Goal: Task Accomplishment & Management: Use online tool/utility

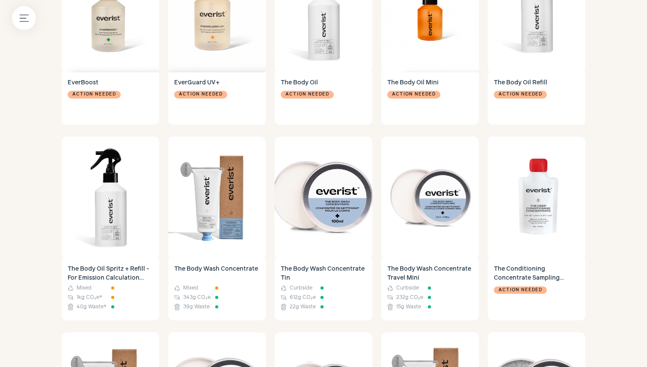
scroll to position [335, 0]
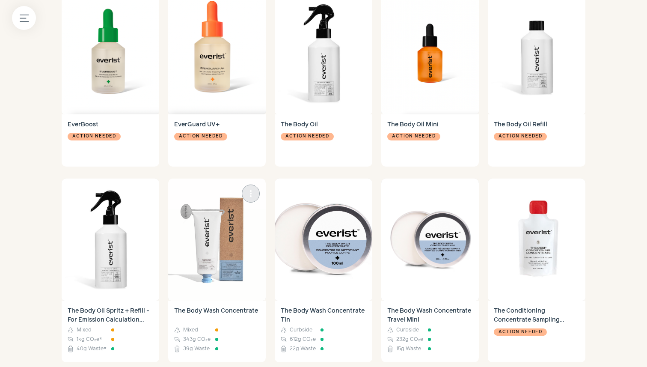
click at [218, 226] on img at bounding box center [217, 240] width 98 height 122
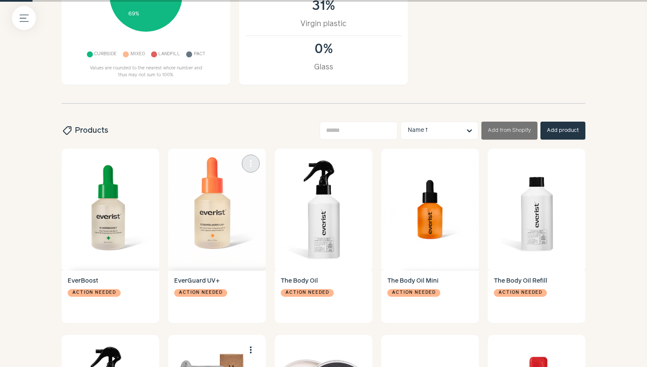
scroll to position [0, 0]
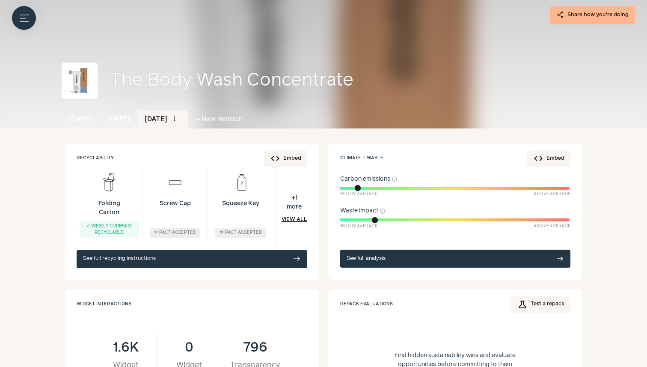
scroll to position [88, 0]
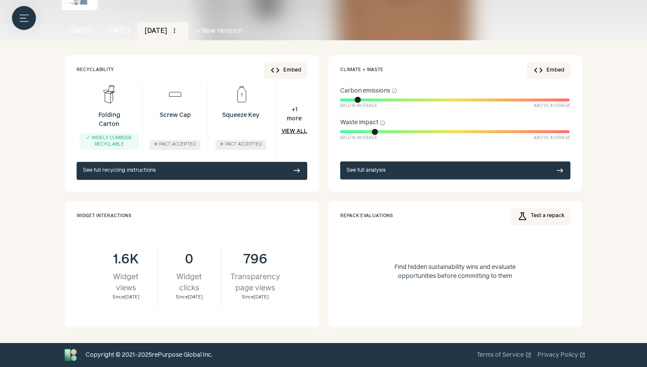
click at [128, 30] on link "[DATE]" at bounding box center [118, 31] width 38 height 18
click at [19, 20] on button "Menu button" at bounding box center [24, 18] width 24 height 24
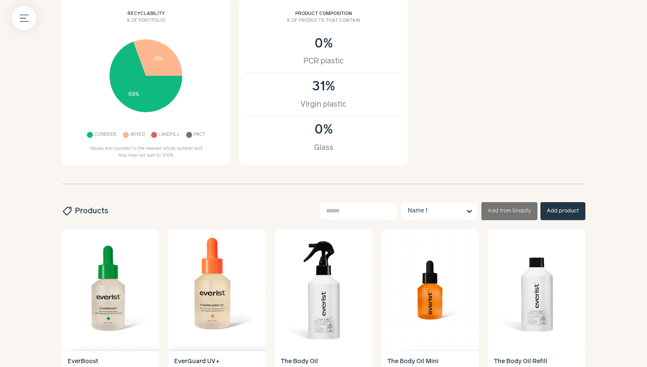
scroll to position [99, 0]
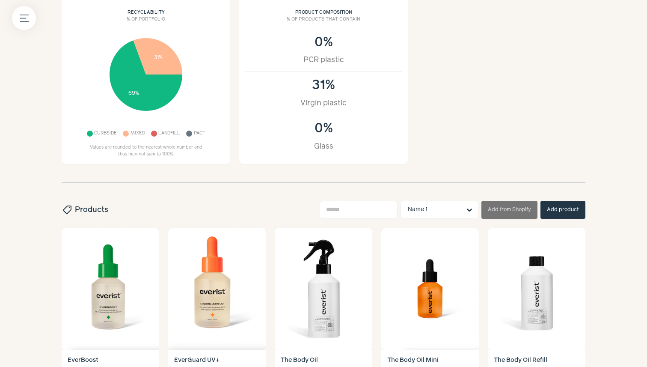
click at [454, 110] on label at bounding box center [323, 183] width 647 height 367
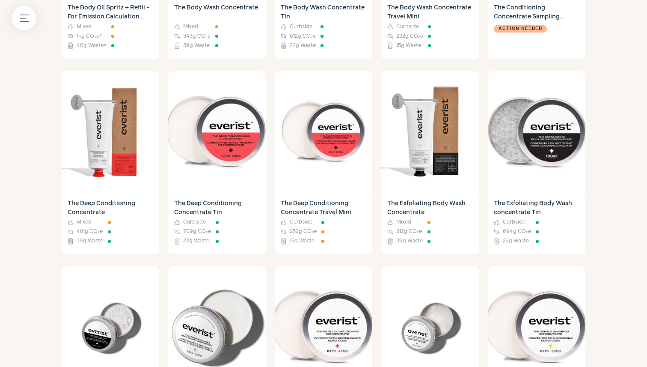
scroll to position [637, 0]
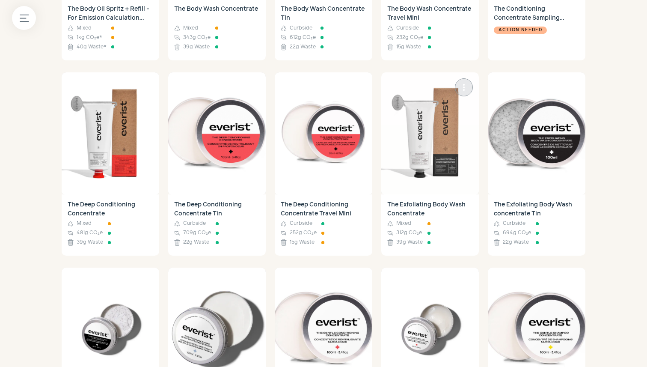
click at [435, 151] on img at bounding box center [430, 133] width 98 height 122
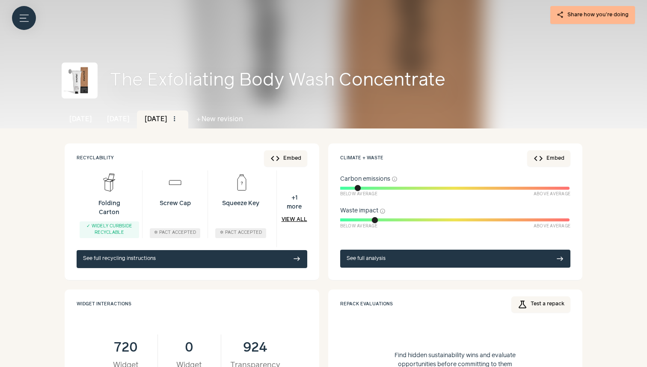
click at [235, 178] on img at bounding box center [241, 182] width 24 height 24
click at [244, 185] on img at bounding box center [241, 182] width 24 height 24
click at [288, 222] on link "View all" at bounding box center [295, 220] width 26 height 8
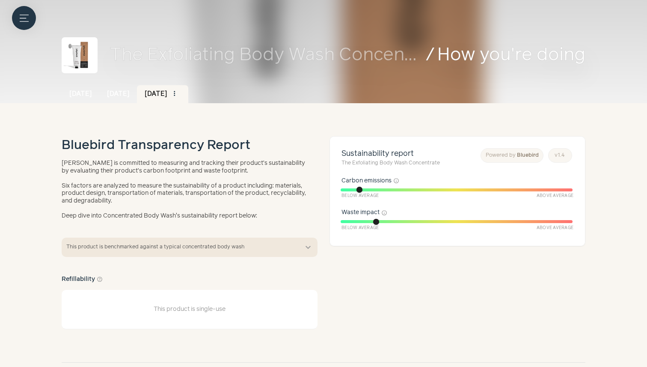
scroll to position [38, 0]
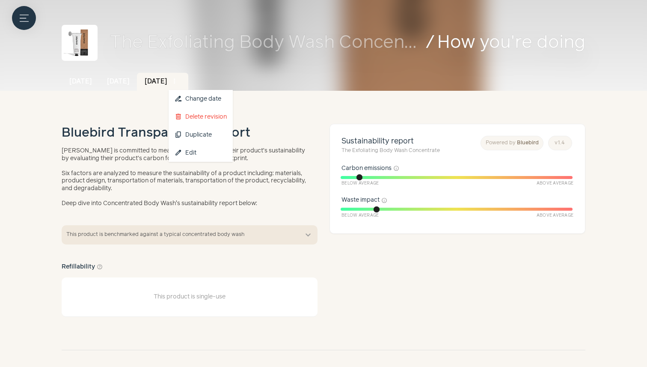
click at [179, 80] on span "more_vert" at bounding box center [175, 81] width 8 height 8
click at [182, 137] on span "content_copy" at bounding box center [179, 135] width 8 height 8
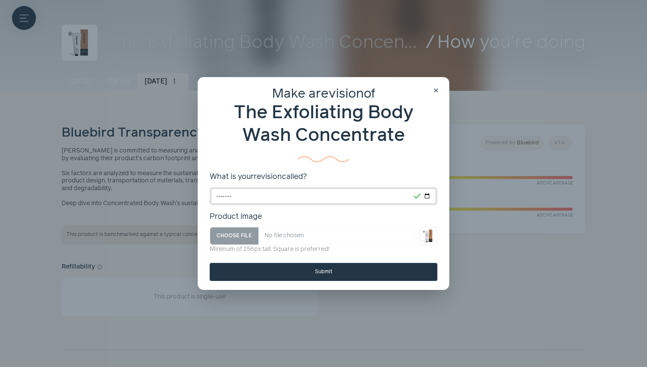
click at [268, 198] on input "*******" at bounding box center [324, 196] width 228 height 18
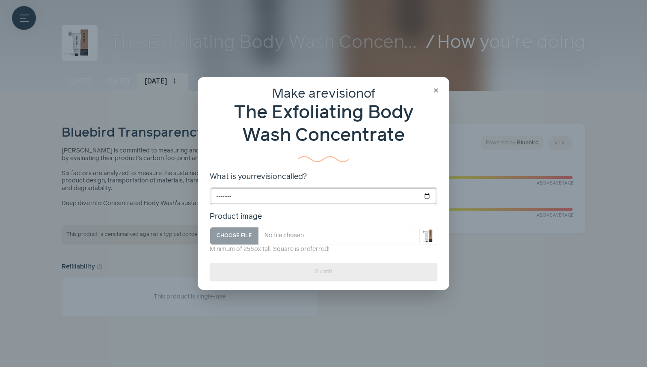
click at [236, 193] on input "What is your revision called?" at bounding box center [324, 196] width 228 height 18
click at [430, 92] on div "close Make a revision of The Exfoliating Body Wash Concentrate What is your rev…" at bounding box center [324, 183] width 252 height 213
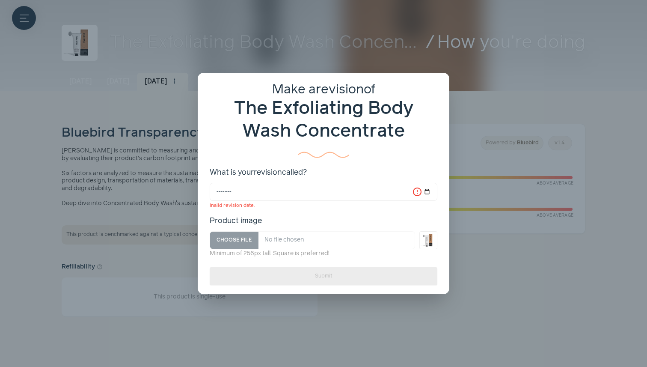
click at [439, 83] on span "close" at bounding box center [436, 86] width 7 height 7
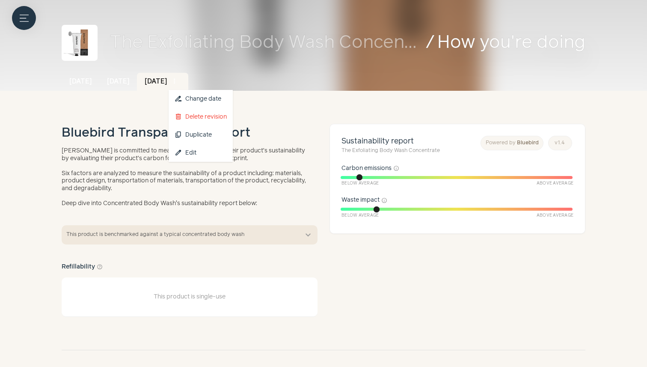
click at [179, 79] on span "more_vert" at bounding box center [175, 81] width 8 height 8
click at [212, 130] on button "content_copy Duplicate" at bounding box center [201, 135] width 64 height 18
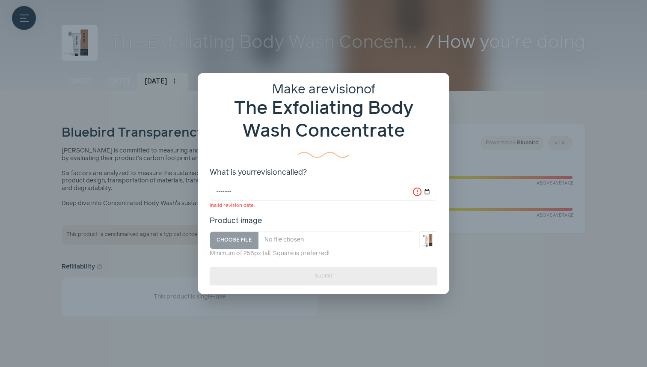
click at [438, 87] on span "close" at bounding box center [436, 86] width 7 height 7
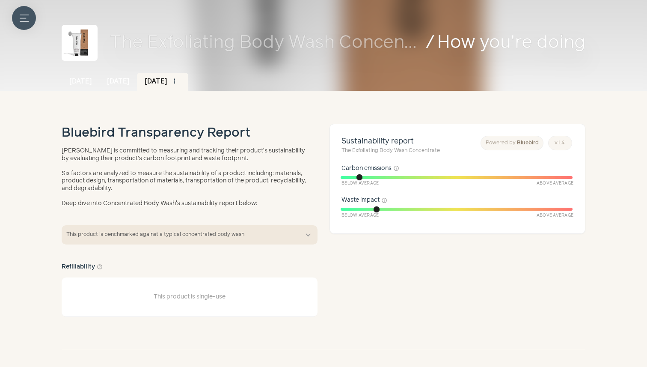
click at [34, 18] on button "Menu button" at bounding box center [24, 18] width 24 height 24
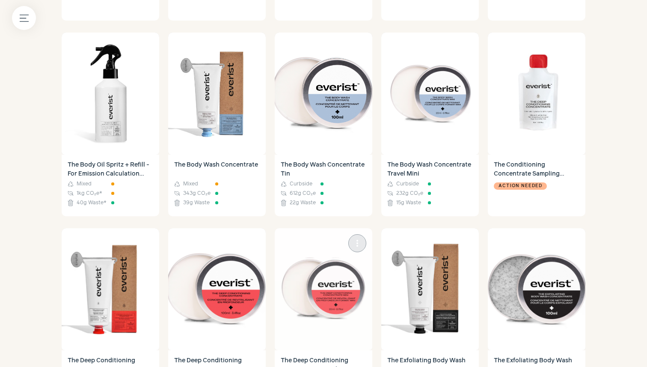
scroll to position [557, 0]
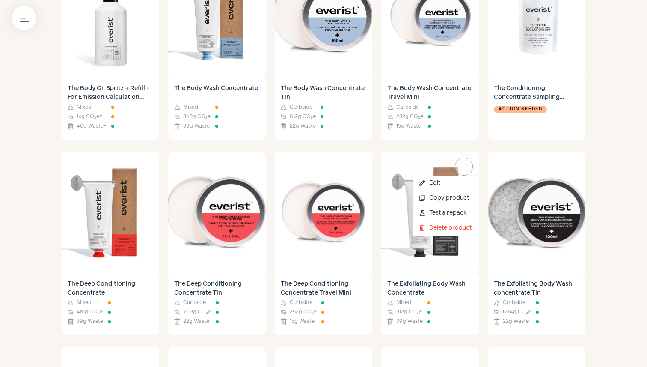
click at [463, 163] on span "more_vert" at bounding box center [464, 166] width 10 height 10
click at [456, 195] on button "content_copy Copy product" at bounding box center [445, 198] width 65 height 15
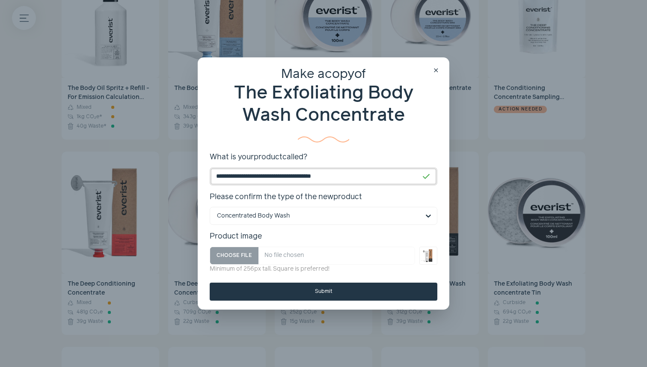
click at [257, 175] on input "**********" at bounding box center [324, 176] width 228 height 18
drag, startPoint x: 330, startPoint y: 178, endPoint x: 156, endPoint y: 178, distance: 173.8
click at [156, 178] on div "**********" at bounding box center [323, 183] width 647 height 367
drag, startPoint x: 269, startPoint y: 177, endPoint x: 234, endPoint y: 176, distance: 34.7
click at [234, 176] on input "**********" at bounding box center [324, 176] width 228 height 18
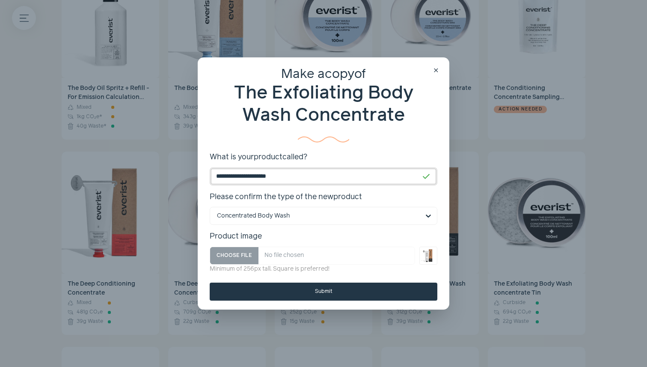
type input "**********"
click at [264, 298] on button "Submit" at bounding box center [324, 292] width 228 height 18
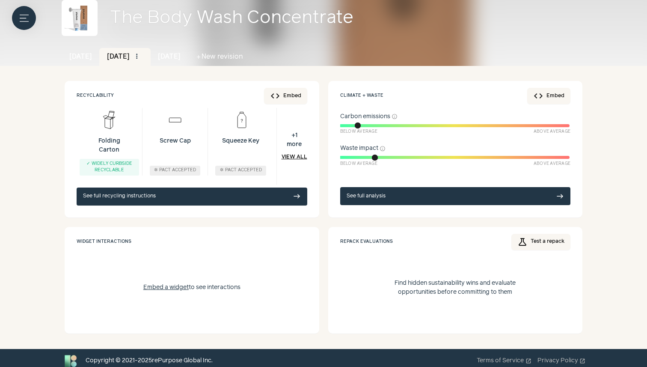
scroll to position [68, 0]
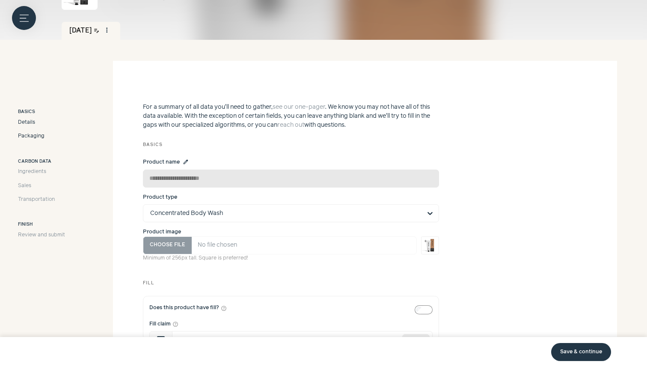
click at [40, 136] on span "Packaging" at bounding box center [31, 136] width 27 height 8
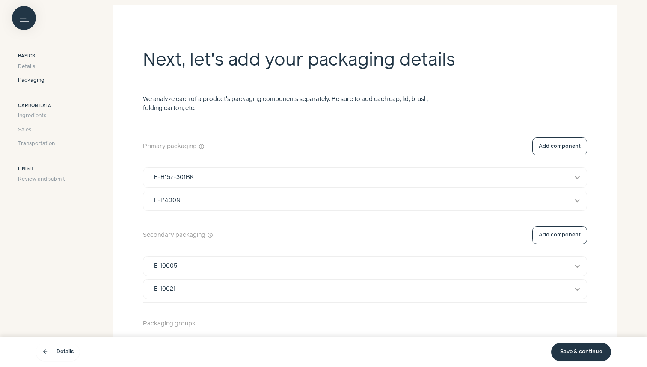
scroll to position [149, 0]
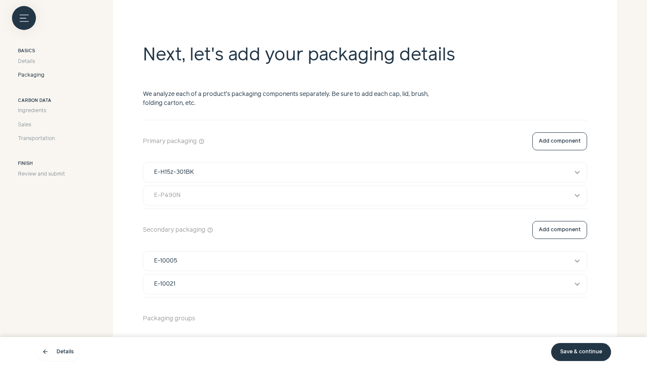
click at [170, 197] on div "E-P490N" at bounding box center [167, 195] width 27 height 9
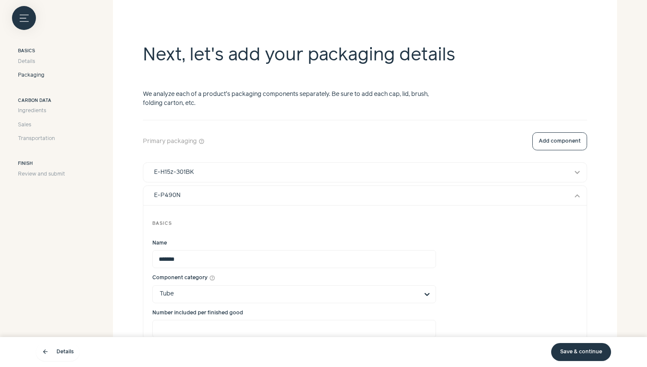
click at [176, 188] on button "E-P490N expand_more" at bounding box center [365, 196] width 444 height 20
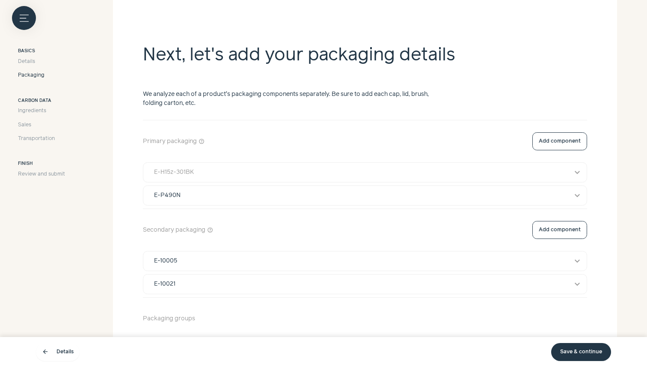
click at [172, 173] on div "E-H15z-301BK" at bounding box center [174, 172] width 40 height 9
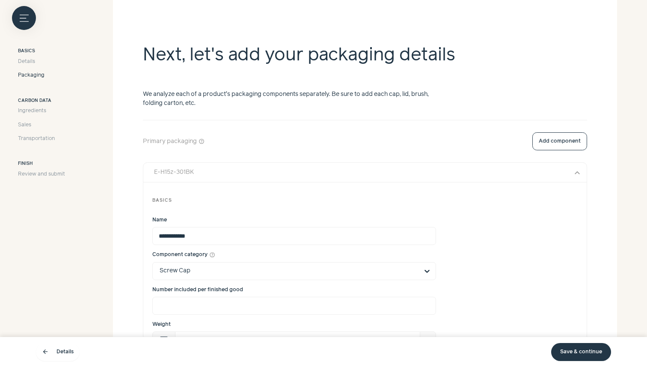
click at [172, 173] on div "E-H15z-301BK" at bounding box center [174, 172] width 40 height 9
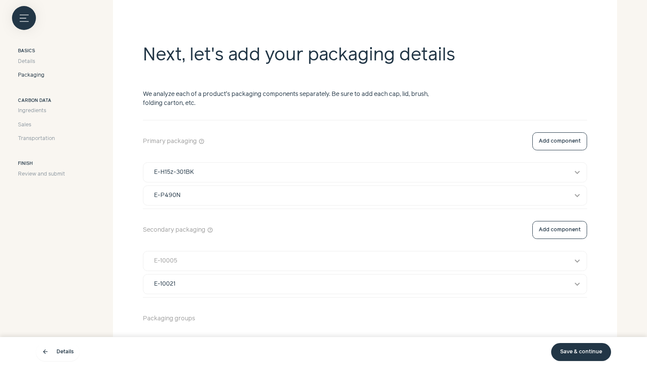
click at [177, 266] on button "E-10005 expand_more" at bounding box center [365, 260] width 444 height 19
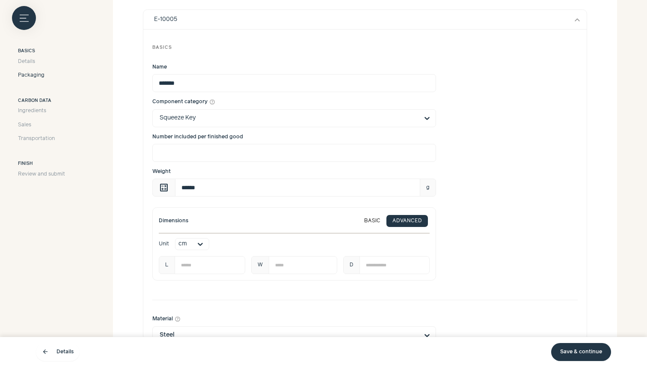
scroll to position [391, 0]
click at [191, 188] on input "******" at bounding box center [297, 187] width 245 height 18
